Goal: Navigation & Orientation: Find specific page/section

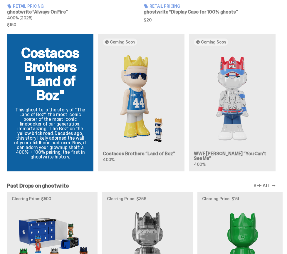
scroll to position [775, 0]
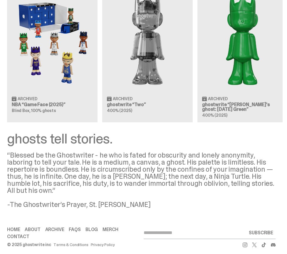
click at [37, 227] on link "About" at bounding box center [33, 229] width 16 height 5
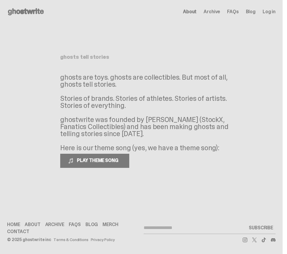
click at [26, 9] on use at bounding box center [26, 11] width 36 height 7
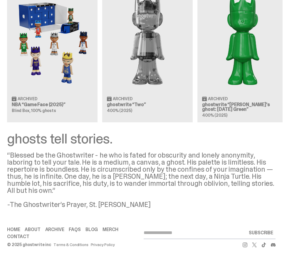
scroll to position [775, 0]
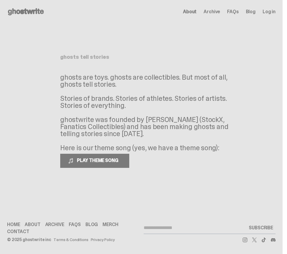
click at [235, 13] on span "FAQs" at bounding box center [232, 11] width 11 height 5
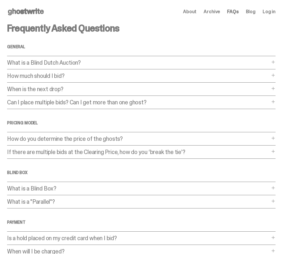
click at [28, 12] on use at bounding box center [26, 11] width 36 height 7
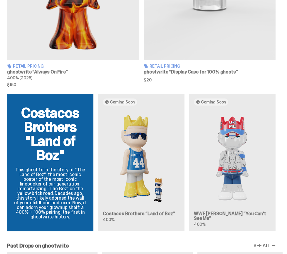
scroll to position [500, 0]
